Goal: Information Seeking & Learning: Learn about a topic

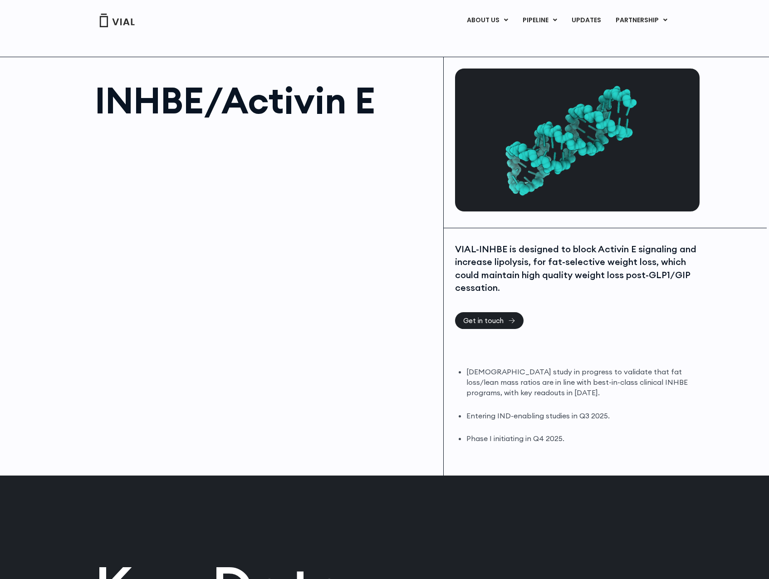
drag, startPoint x: 349, startPoint y: 278, endPoint x: 351, endPoint y: 274, distance: 4.7
click at [349, 278] on div at bounding box center [265, 230] width 340 height 204
click at [492, 42] on link "ABOUT US" at bounding box center [502, 43] width 79 height 14
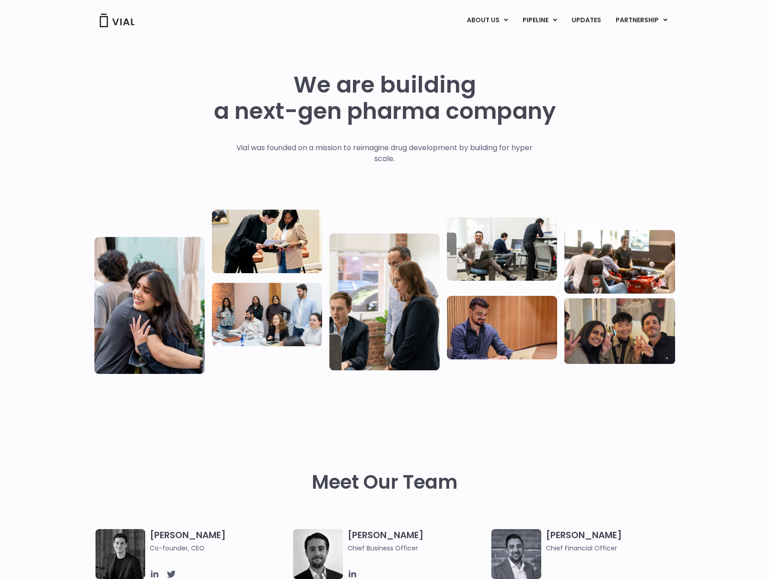
drag, startPoint x: 680, startPoint y: 163, endPoint x: 681, endPoint y: 159, distance: 4.6
click at [680, 163] on div "We are building a next-gen pharma company Vial was founded on a mission to reim…" at bounding box center [384, 220] width 769 height 363
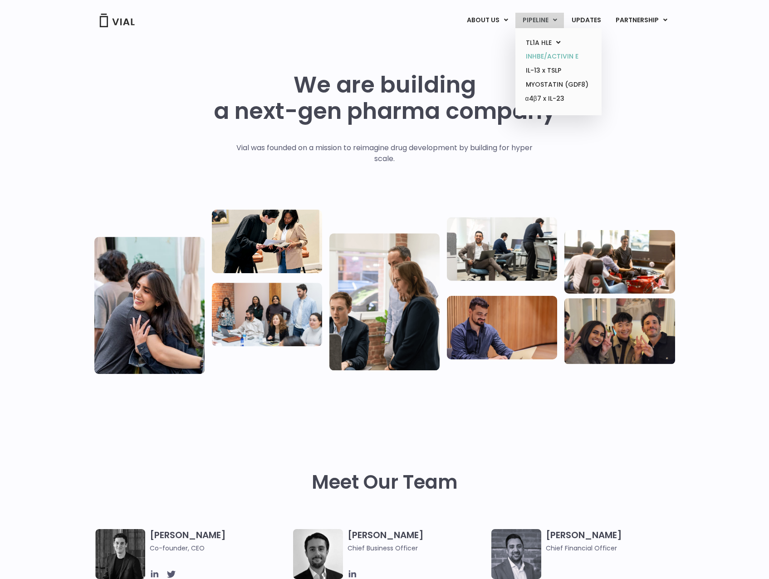
click at [548, 55] on link "INHBE/ACTIVIN E" at bounding box center [558, 56] width 79 height 14
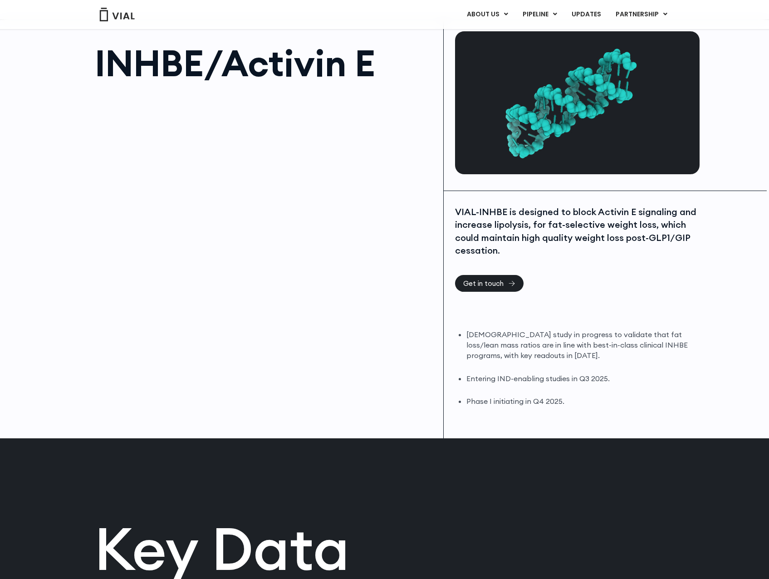
scroll to position [21, 0]
